Goal: Task Accomplishment & Management: Complete application form

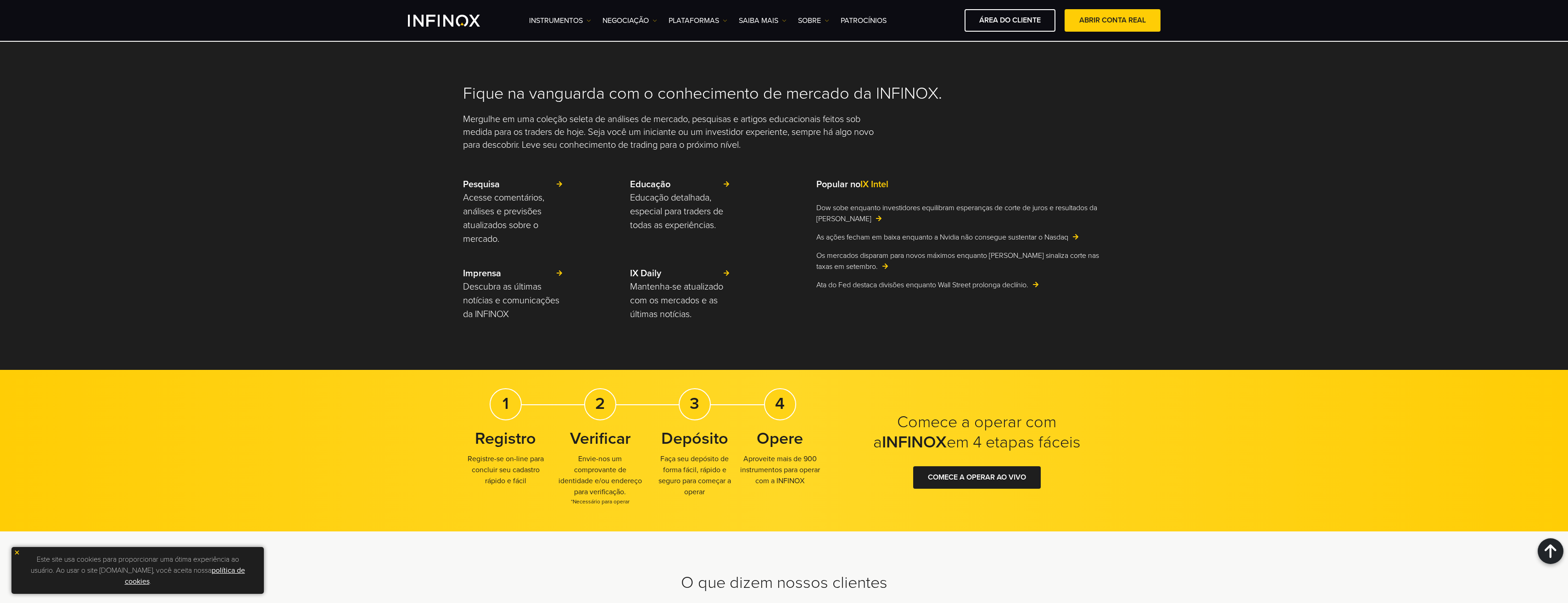
scroll to position [2141, 0]
drag, startPoint x: 505, startPoint y: 407, endPoint x: 837, endPoint y: 515, distance: 349.1
click at [837, 515] on div "Comece a operar com a INFINOX em 4 etapas fáceis 1 Registro Registre-se on-line…" at bounding box center [784, 451] width 1568 height 161
click at [837, 516] on div "Comece a operar com a INFINOX em 4 etapas fáceis 1 Registro Registre-se on-line…" at bounding box center [784, 451] width 1568 height 161
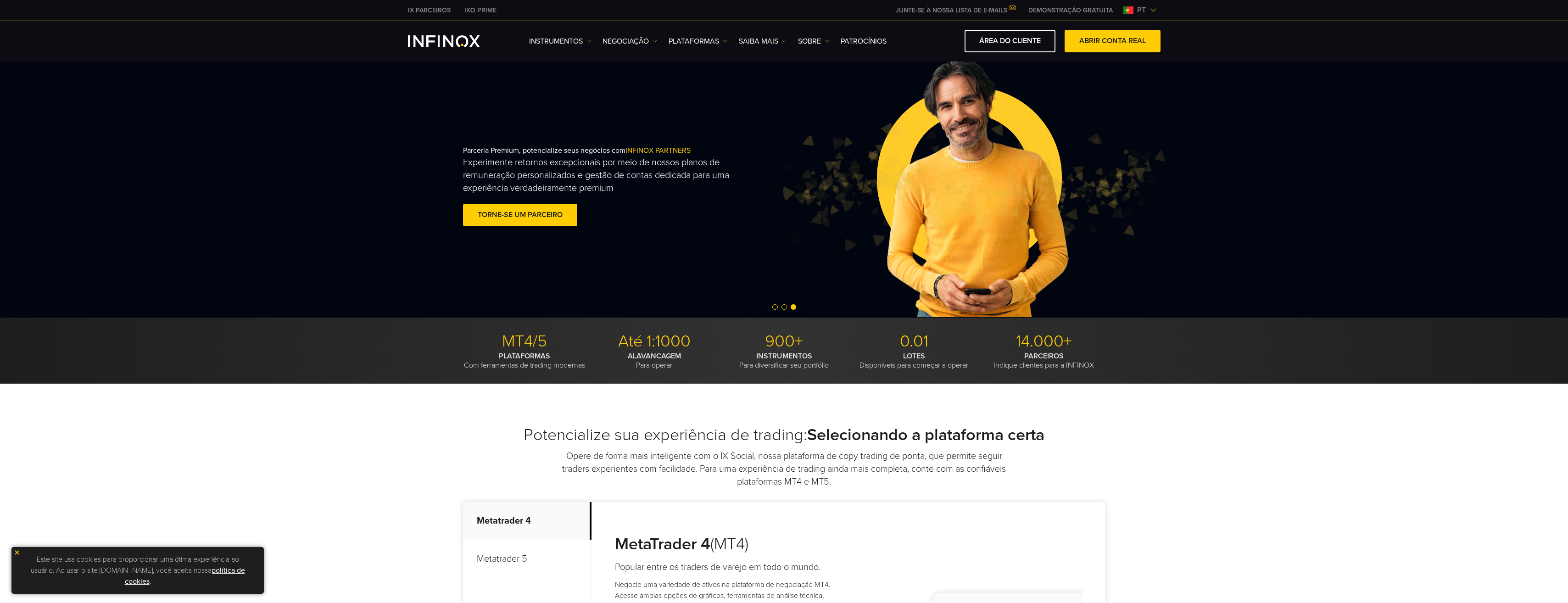
scroll to position [0, 0]
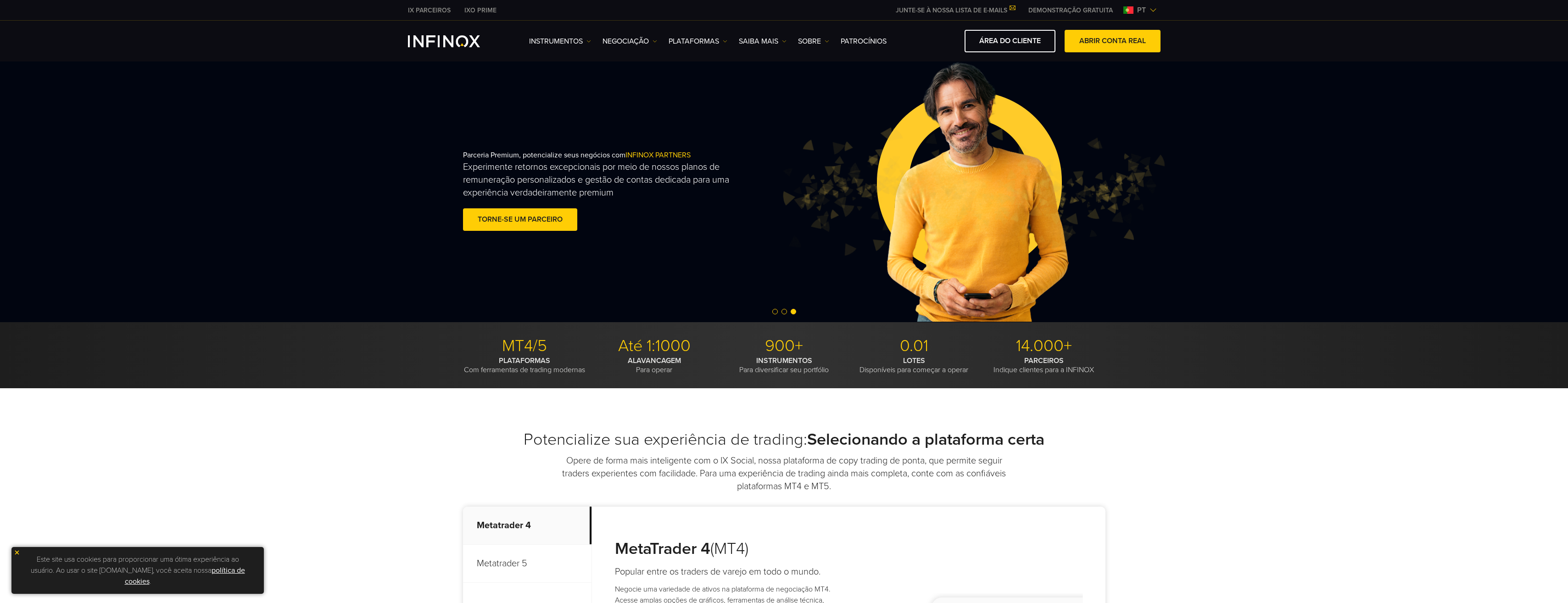
click at [1027, 149] on img at bounding box center [972, 192] width 387 height 129
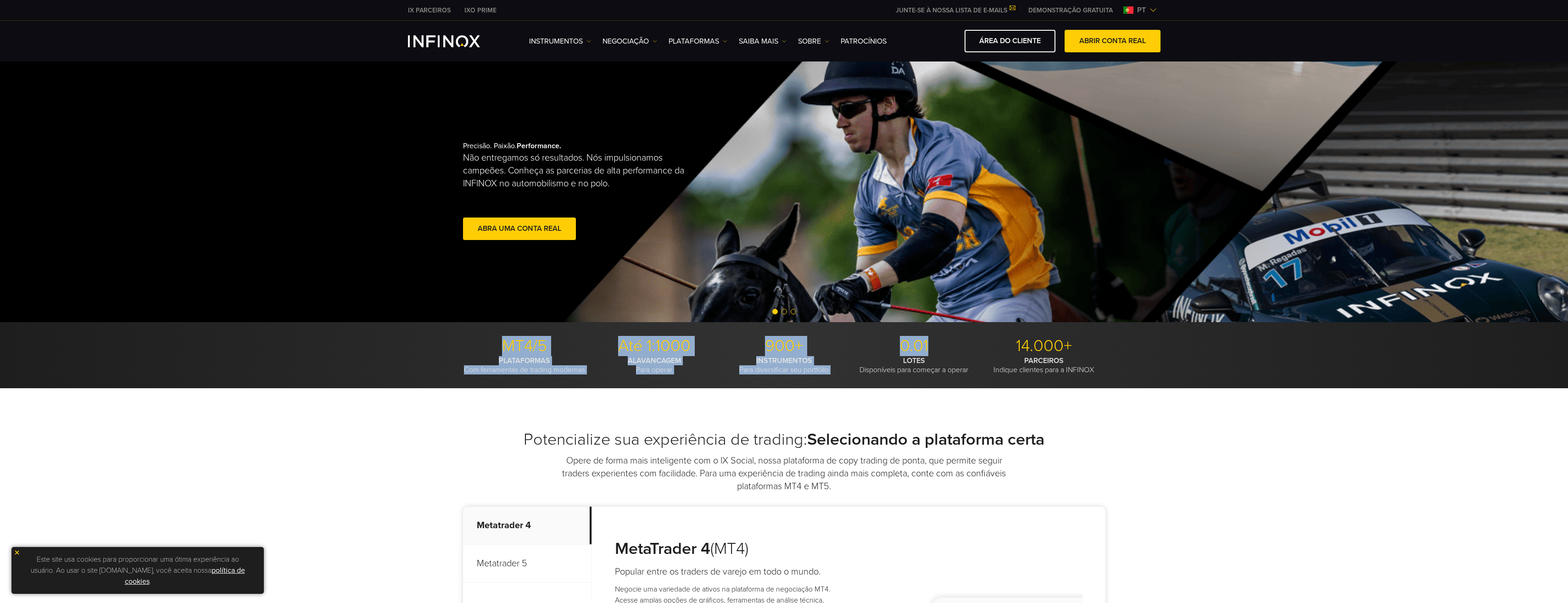
drag, startPoint x: 927, startPoint y: 349, endPoint x: 505, endPoint y: 341, distance: 422.1
click at [505, 341] on ul "MT4/5 PLATAFORMAS Com ferramentas de trading modernas Até 1:1000 ALAVANCAGEM Pa…" at bounding box center [784, 355] width 643 height 38
click at [505, 341] on p "MT4/5" at bounding box center [524, 346] width 123 height 20
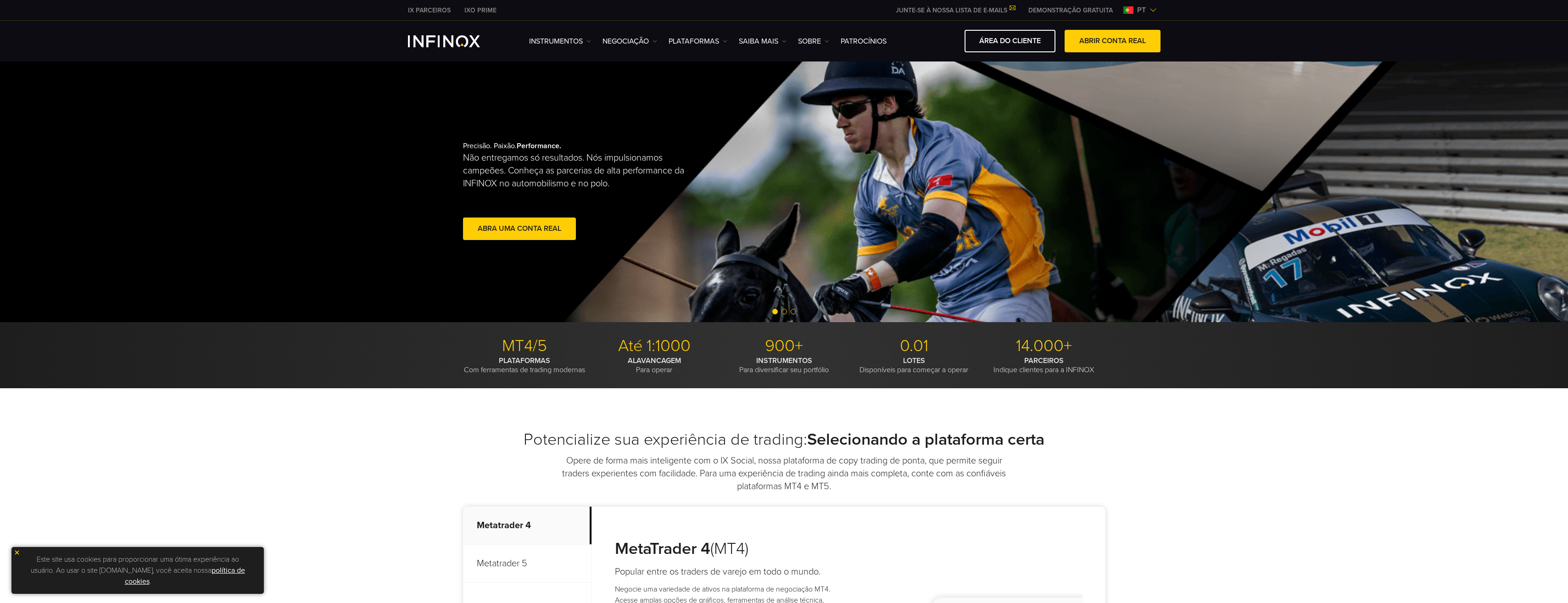
click at [1042, 346] on p "14.000+" at bounding box center [1044, 346] width 123 height 20
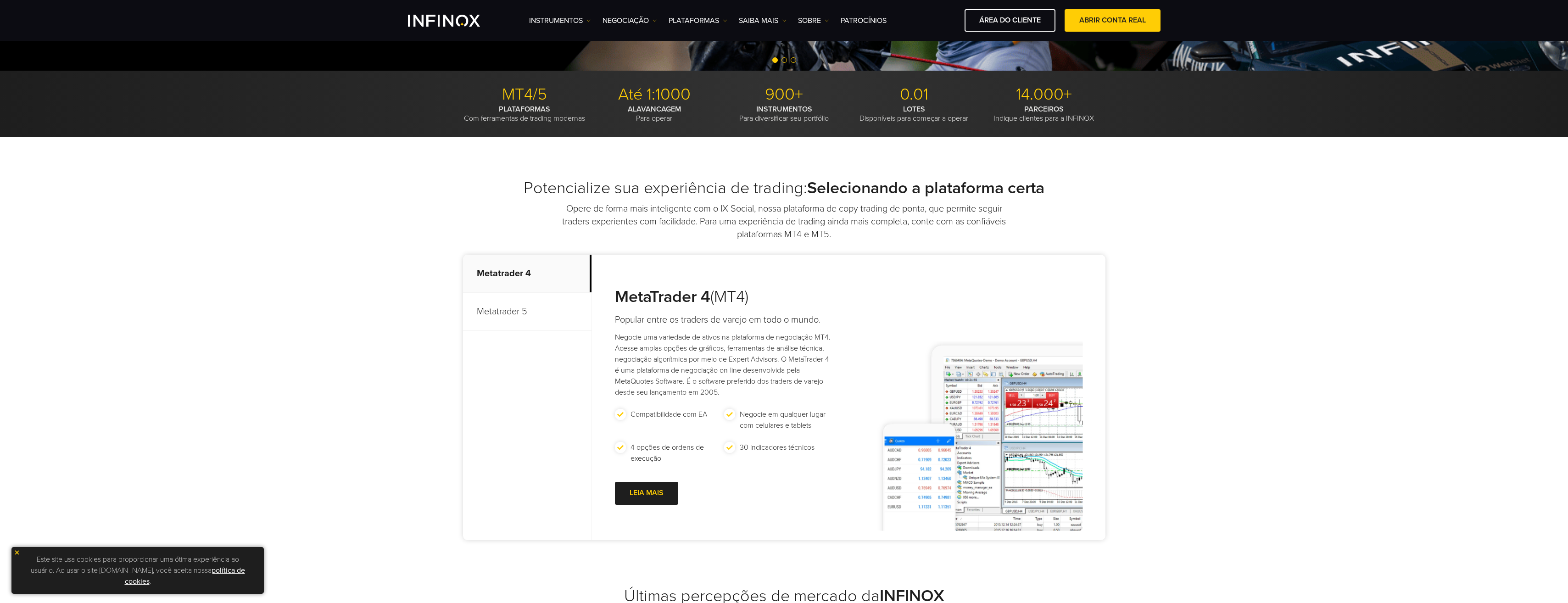
scroll to position [321, 0]
